Goal: Navigation & Orientation: Understand site structure

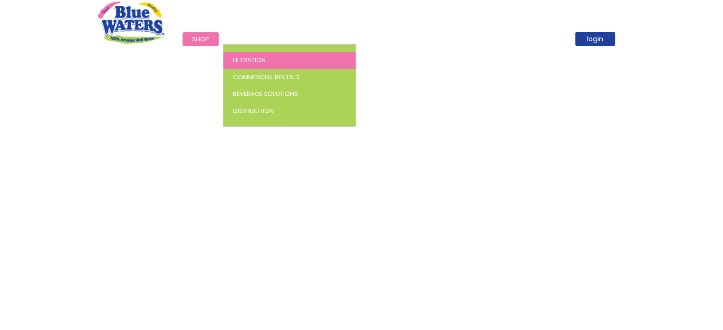
click at [258, 58] on span "Filtration" at bounding box center [249, 60] width 33 height 9
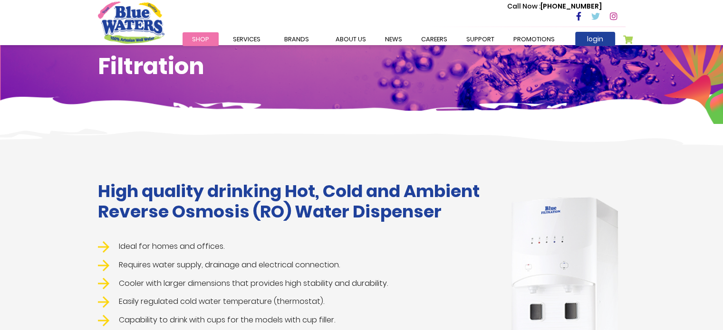
scroll to position [48, 0]
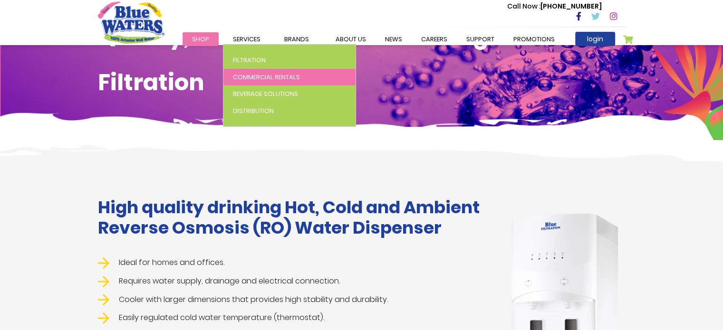
click at [257, 76] on span "Commercial Rentals" at bounding box center [266, 77] width 67 height 9
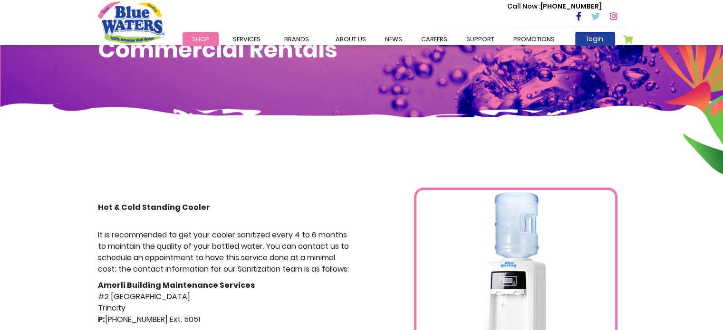
scroll to position [48, 0]
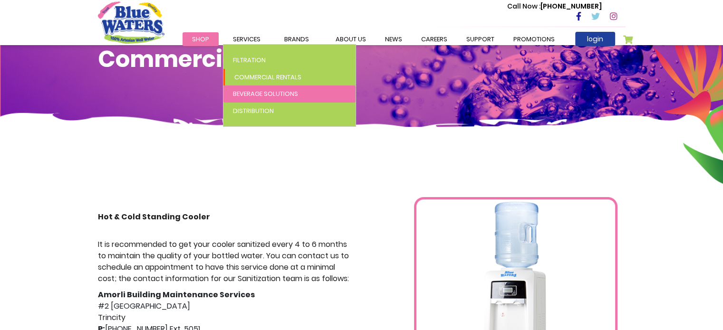
click at [258, 102] on link "Beverage Solutions" at bounding box center [289, 94] width 132 height 17
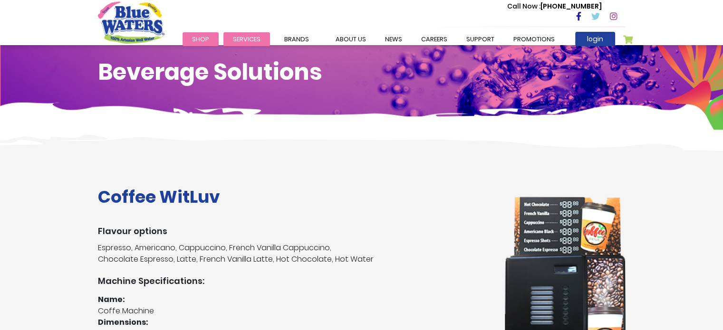
scroll to position [48, 0]
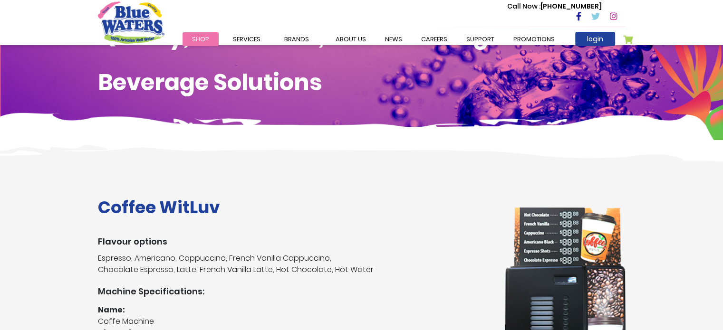
click at [252, 48] on h1 "Quality, Functional, Great Tasting" at bounding box center [361, 36] width 527 height 28
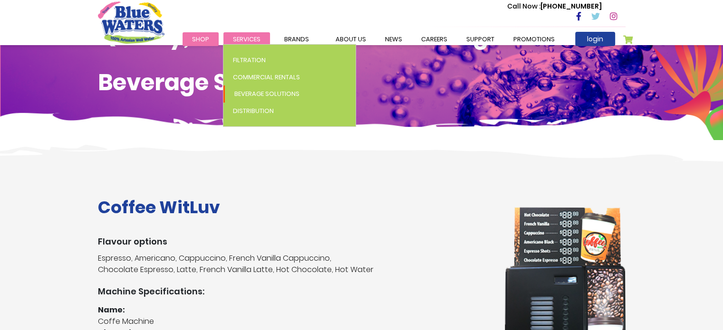
click at [252, 43] on li "Services Filtration Commercial Rentals Beverage Solutions Distribution" at bounding box center [246, 38] width 47 height 11
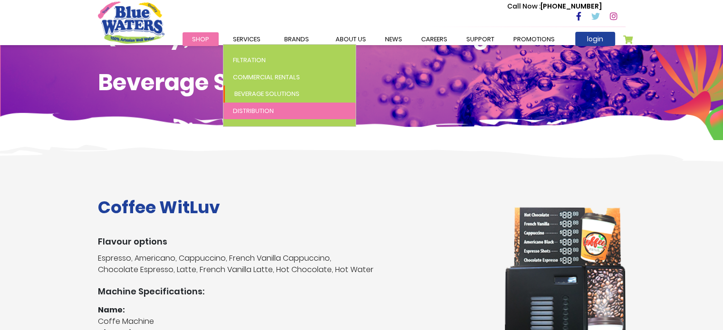
drag, startPoint x: 254, startPoint y: 99, endPoint x: 254, endPoint y: 108, distance: 8.6
click at [254, 108] on ul "Filtration Commercial Rentals Beverage Solutions Distribution" at bounding box center [289, 85] width 133 height 83
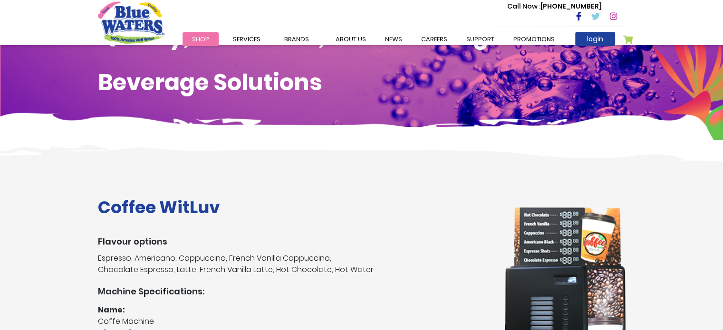
click at [254, 108] on div "Quality, Functional, Great Tasting Beverage Solutions" at bounding box center [362, 68] width 542 height 93
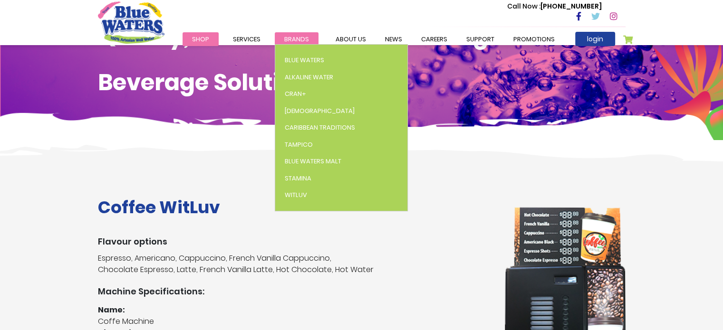
click at [294, 38] on span "Brands" at bounding box center [296, 39] width 25 height 9
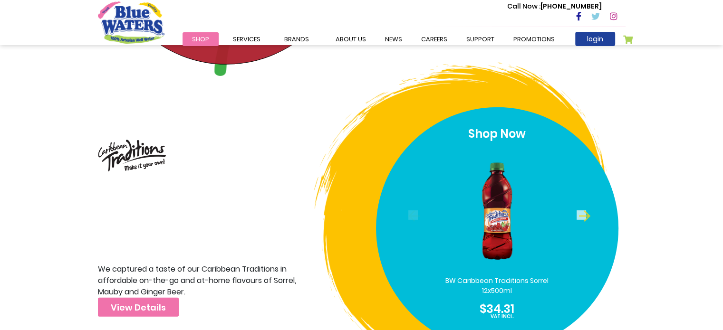
scroll to position [2423, 0]
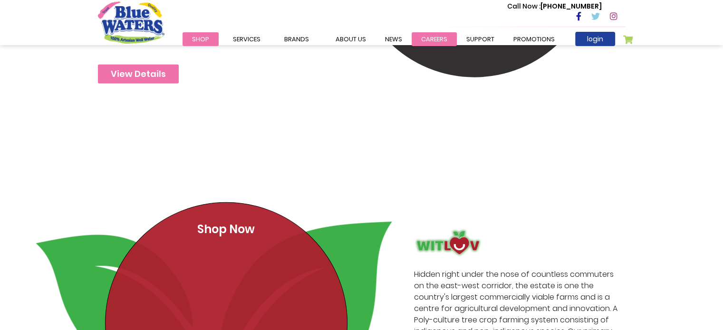
click at [420, 38] on link "careers" at bounding box center [433, 39] width 45 height 14
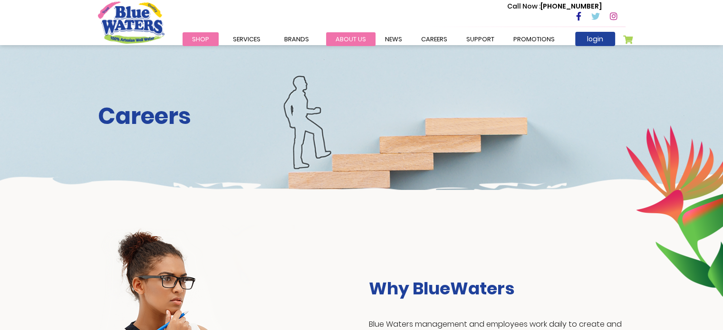
click at [344, 41] on link "about us" at bounding box center [350, 39] width 49 height 14
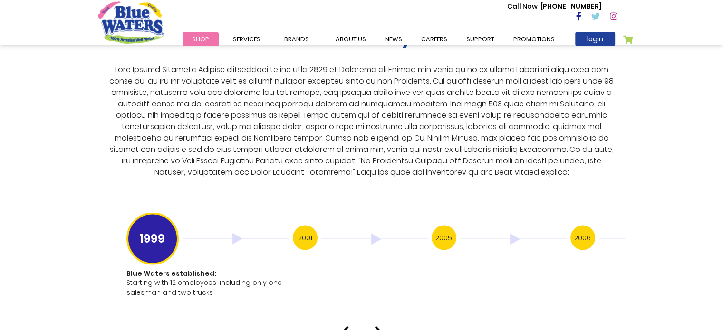
scroll to position [1758, 0]
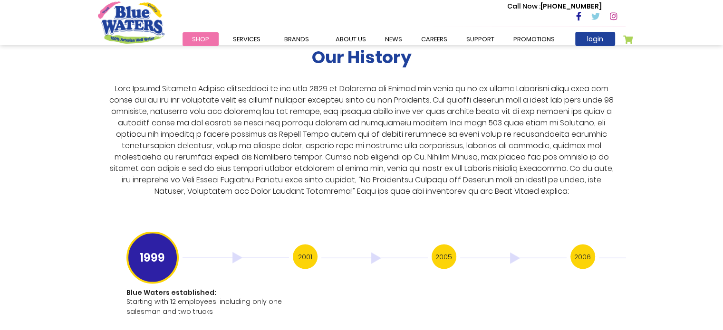
click at [302, 244] on h3 "2001" at bounding box center [305, 256] width 25 height 25
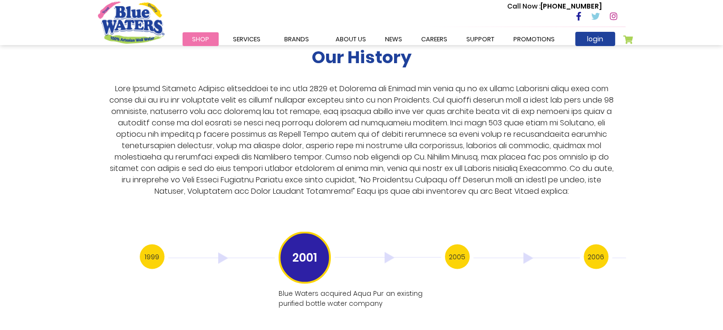
click at [451, 247] on h3 "2005" at bounding box center [457, 256] width 25 height 25
click at [598, 249] on h3 "2008" at bounding box center [595, 256] width 25 height 25
click at [596, 244] on h3 "2011" at bounding box center [595, 256] width 25 height 25
click at [602, 245] on div "2013" at bounding box center [652, 257] width 139 height 27
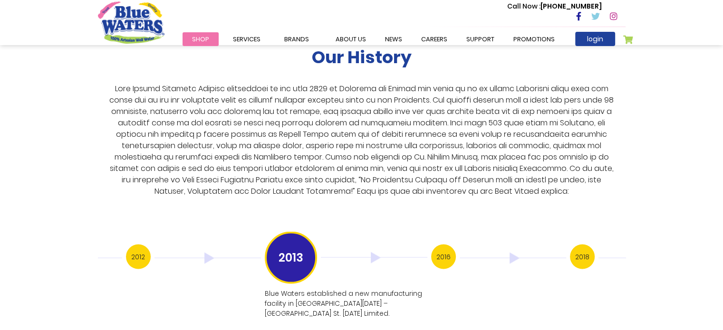
click at [602, 245] on div "2018" at bounding box center [639, 257] width 139 height 27
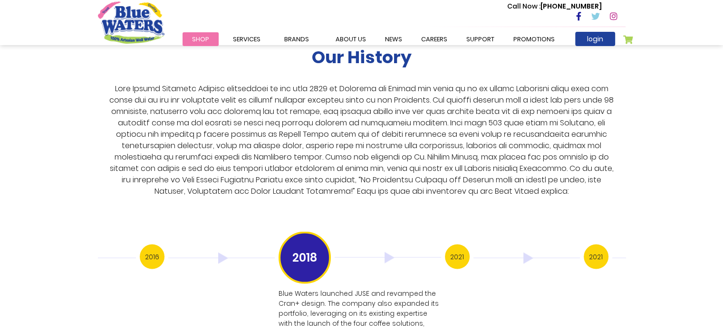
click at [596, 252] on h3 "2021" at bounding box center [595, 256] width 25 height 25
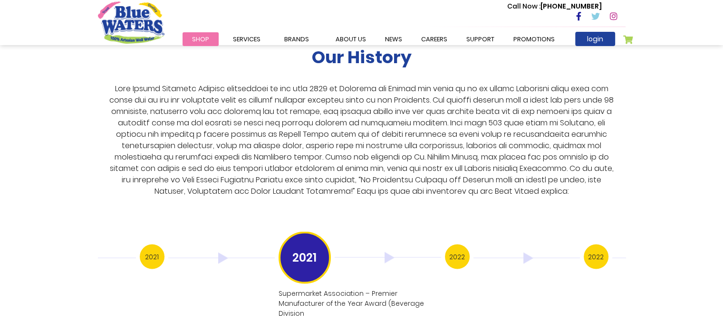
click at [455, 248] on h3 "2022" at bounding box center [457, 256] width 25 height 25
click at [459, 252] on h3 "2022" at bounding box center [457, 256] width 25 height 25
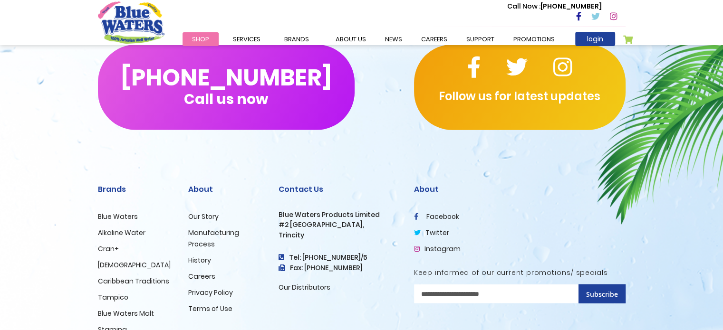
scroll to position [2343, 0]
